Goal: Check status: Check status

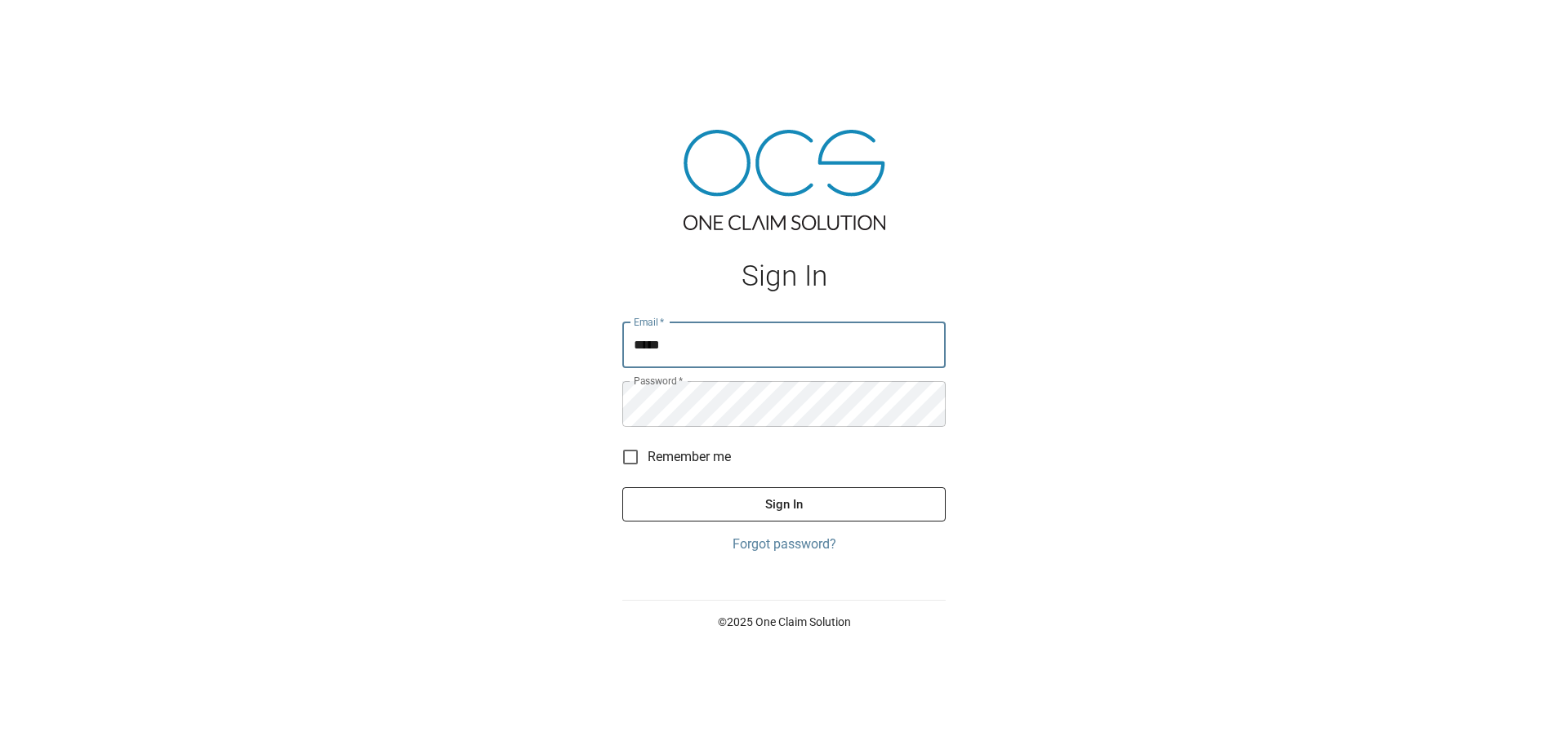
type input "**********"
click at [622, 487] on button "Sign In" at bounding box center [784, 503] width 323 height 34
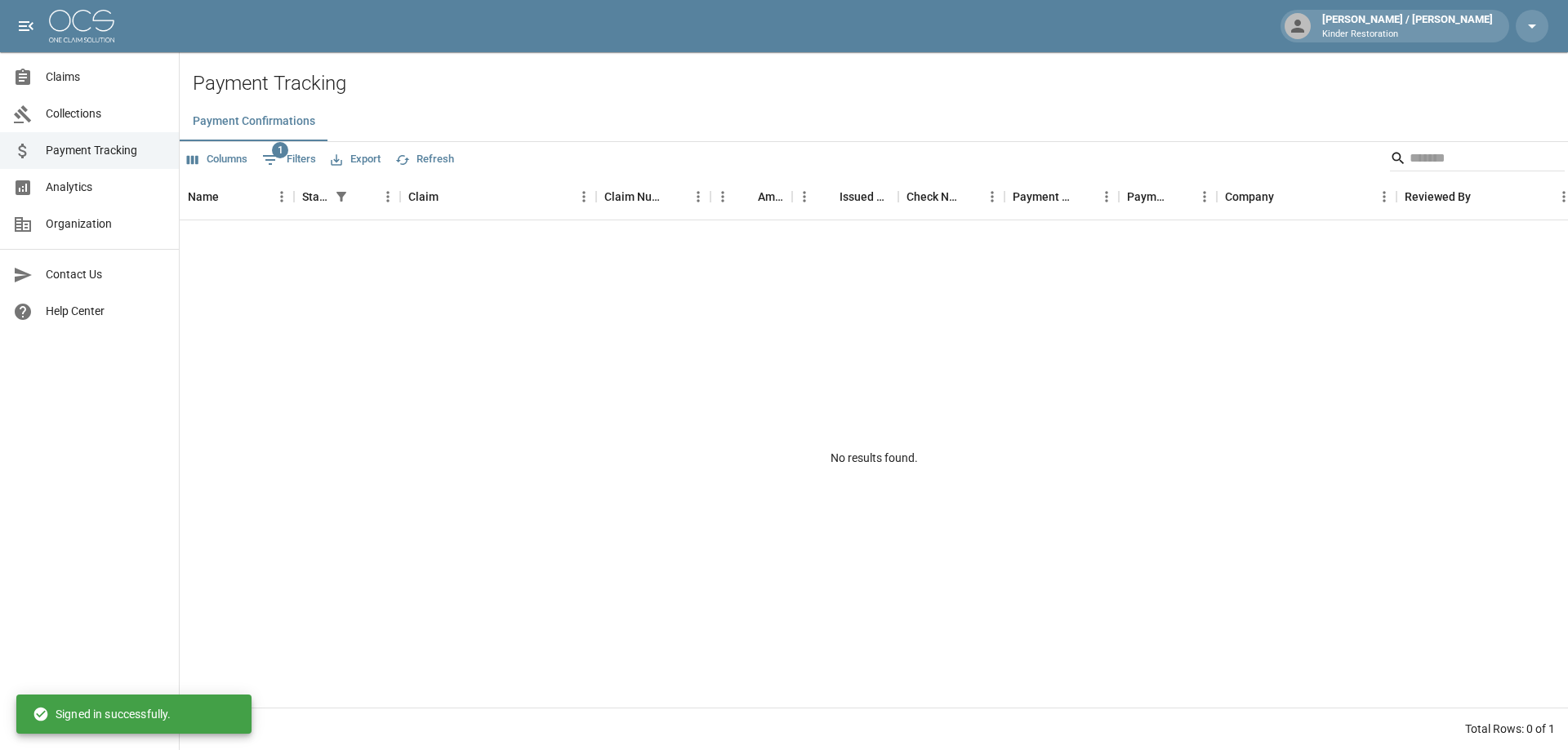
click at [112, 83] on span "Claims" at bounding box center [105, 78] width 120 height 17
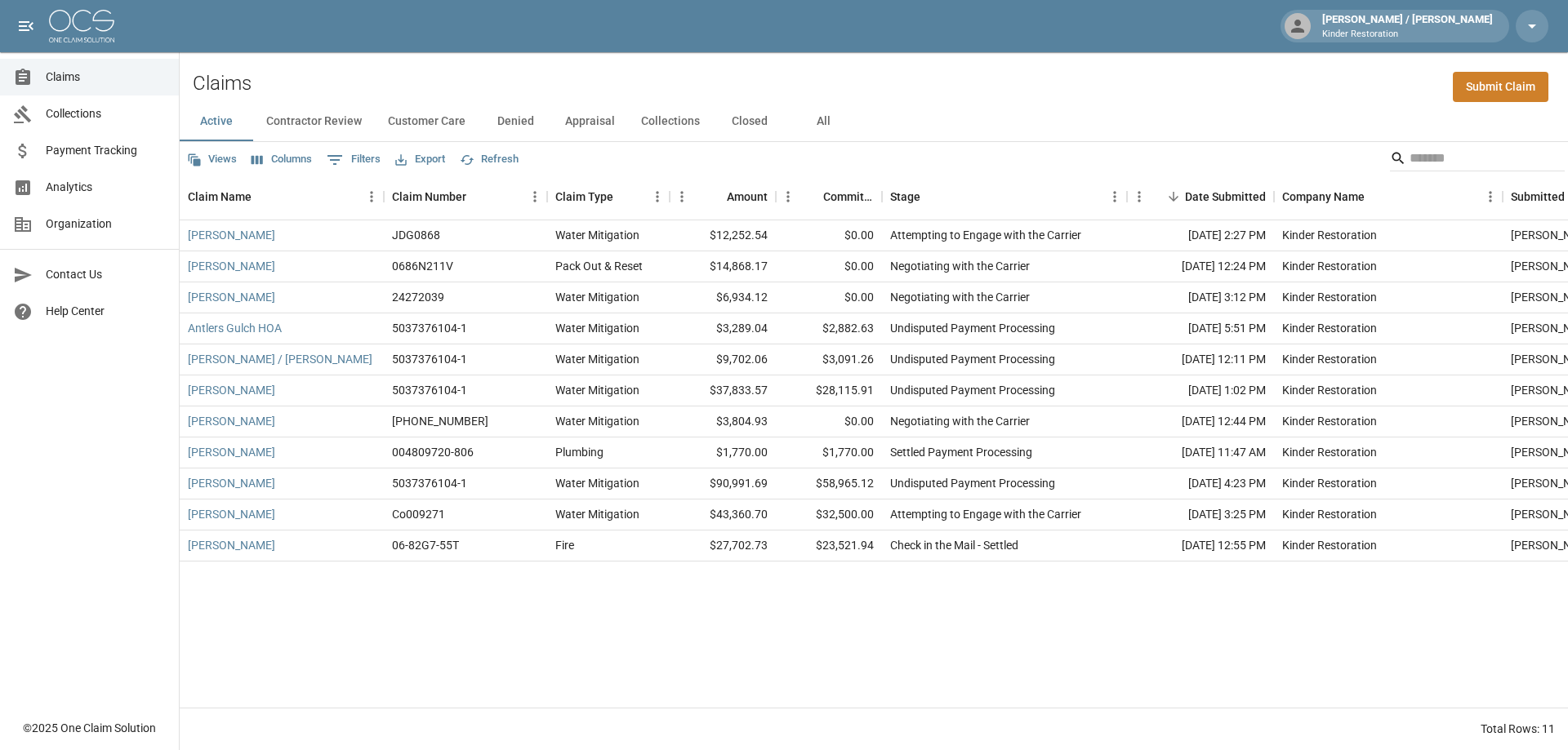
click at [821, 129] on button "All" at bounding box center [823, 121] width 73 height 39
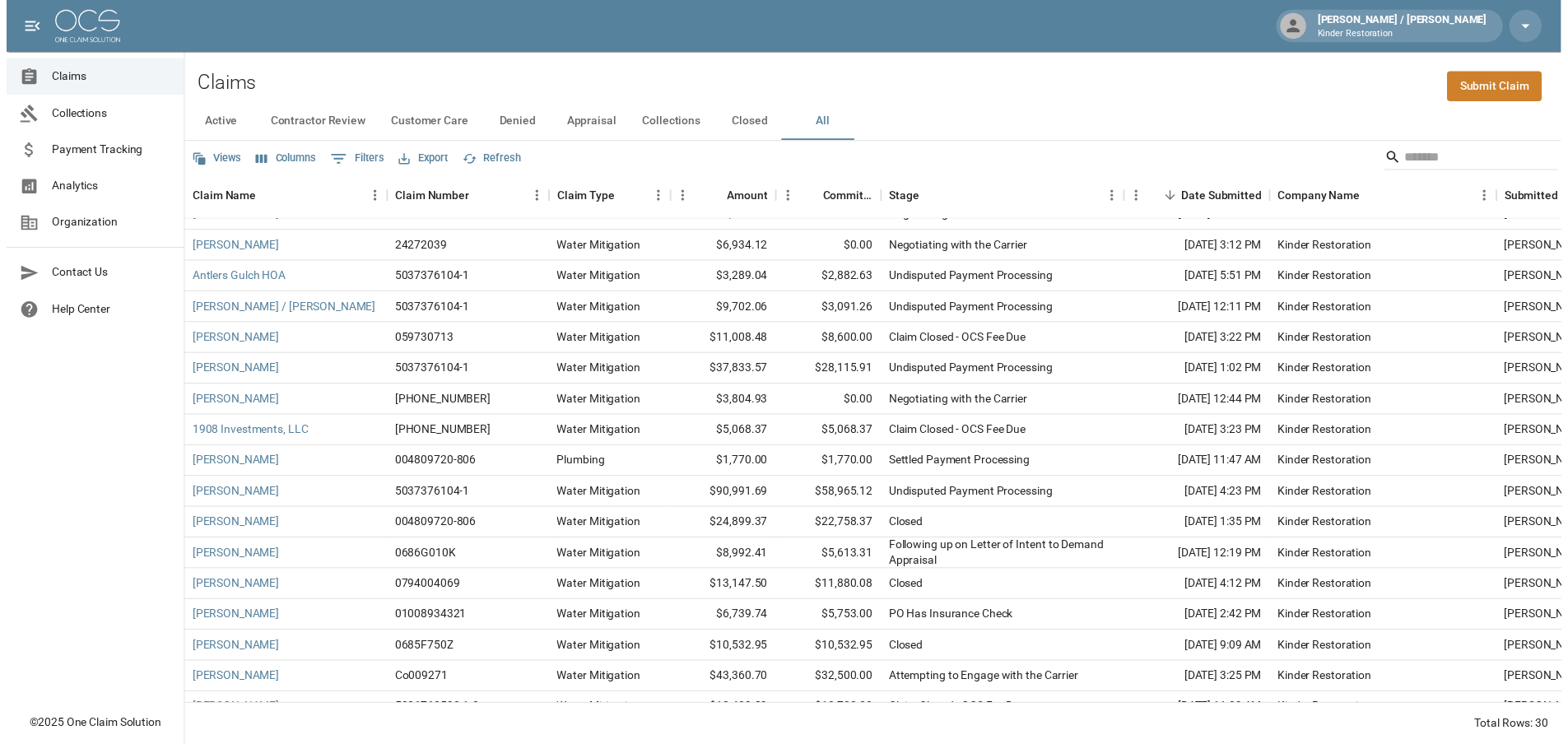
scroll to position [247, 0]
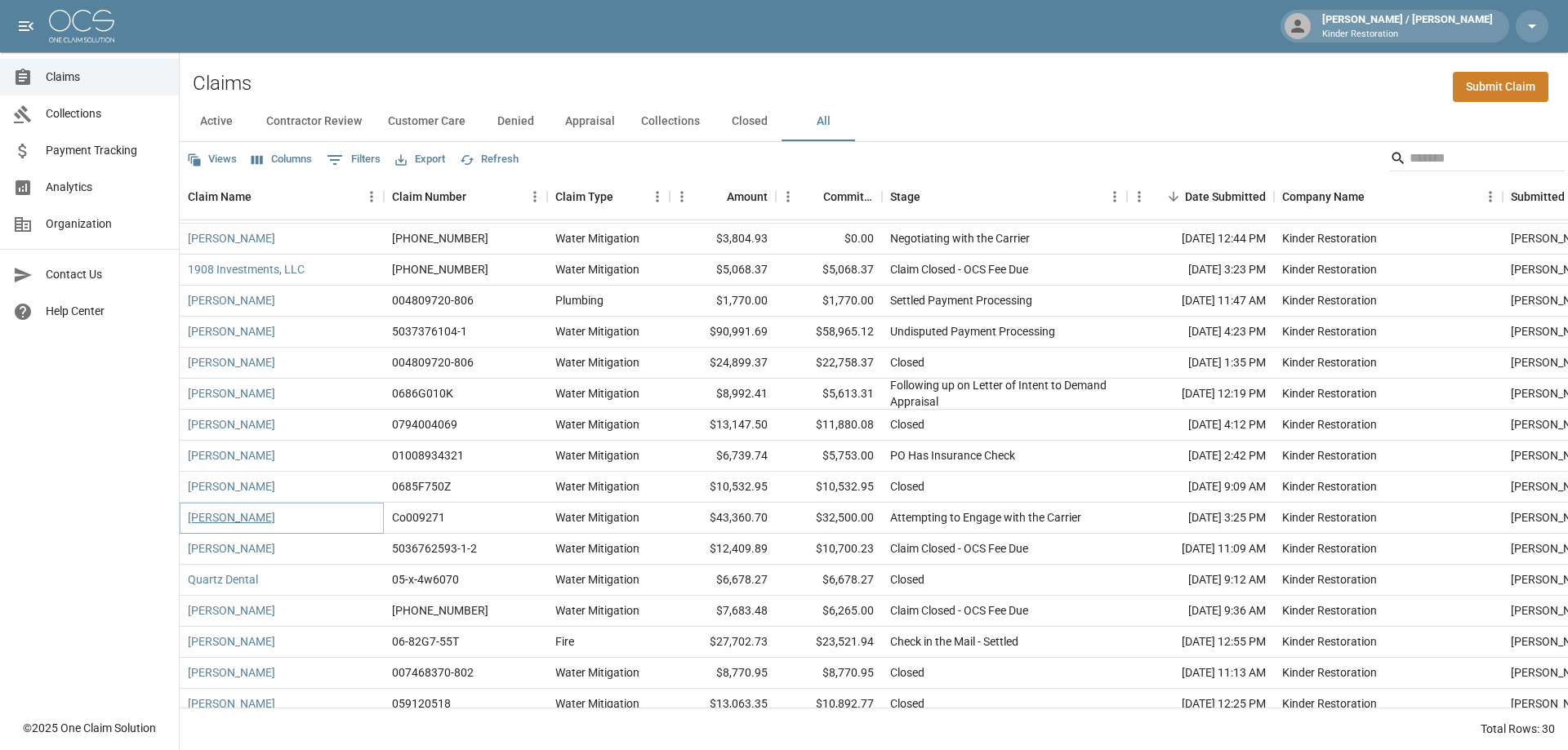
click at [208, 519] on link "[PERSON_NAME]" at bounding box center [232, 517] width 87 height 17
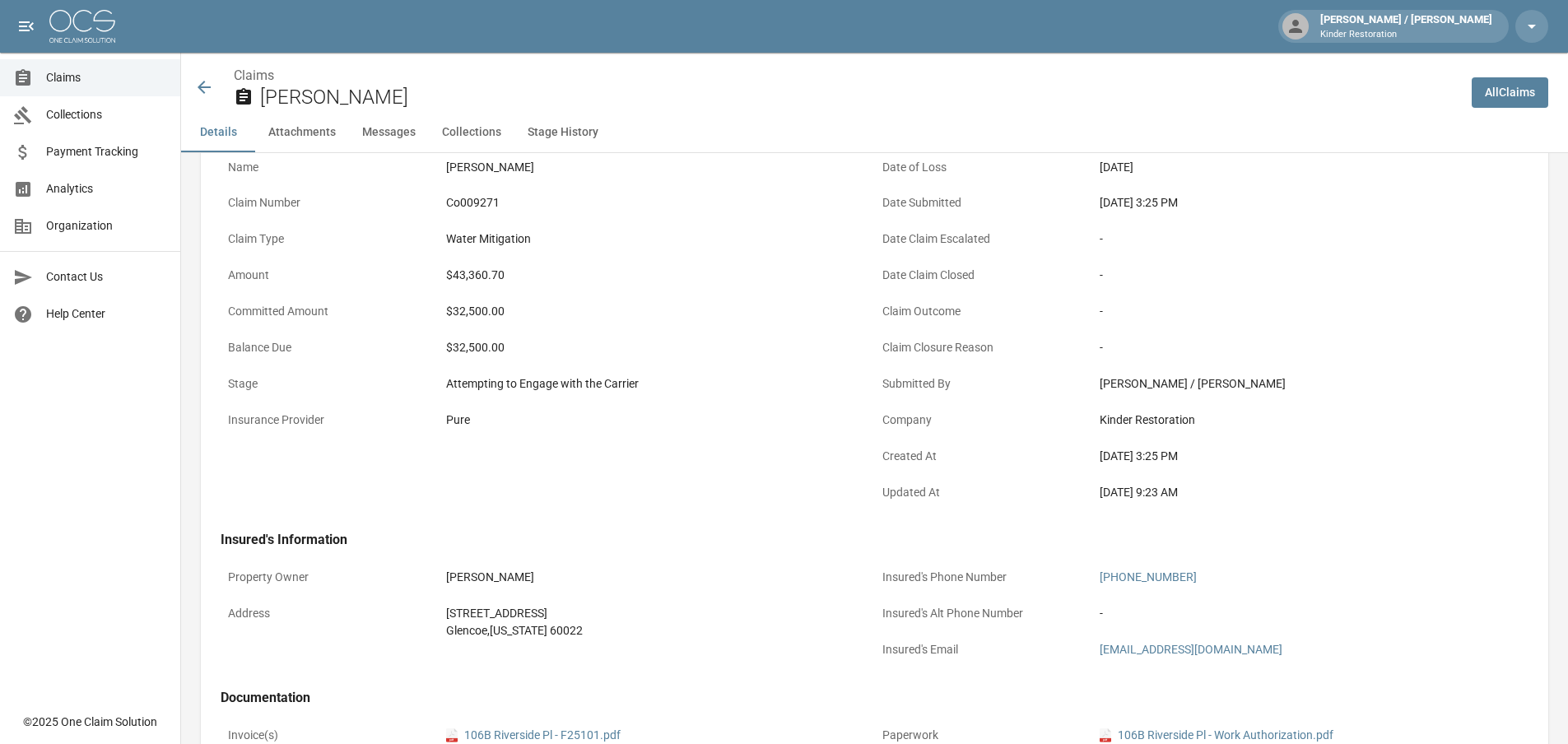
scroll to position [83, 0]
